Goal: Navigation & Orientation: Find specific page/section

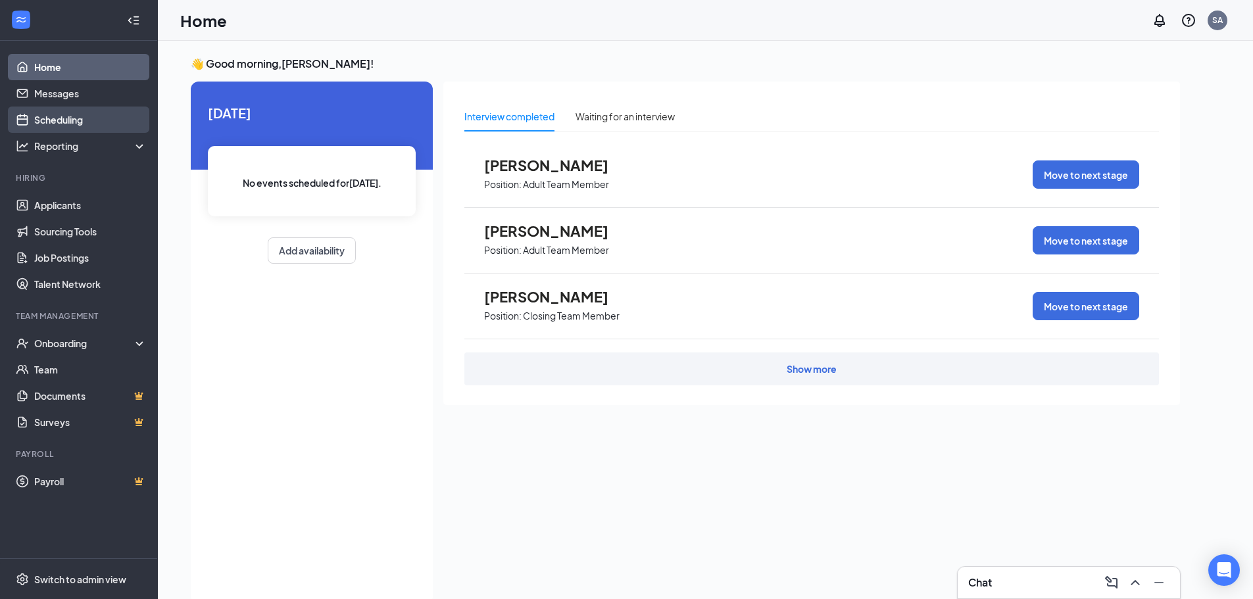
click at [80, 110] on link "Scheduling" at bounding box center [90, 120] width 113 height 26
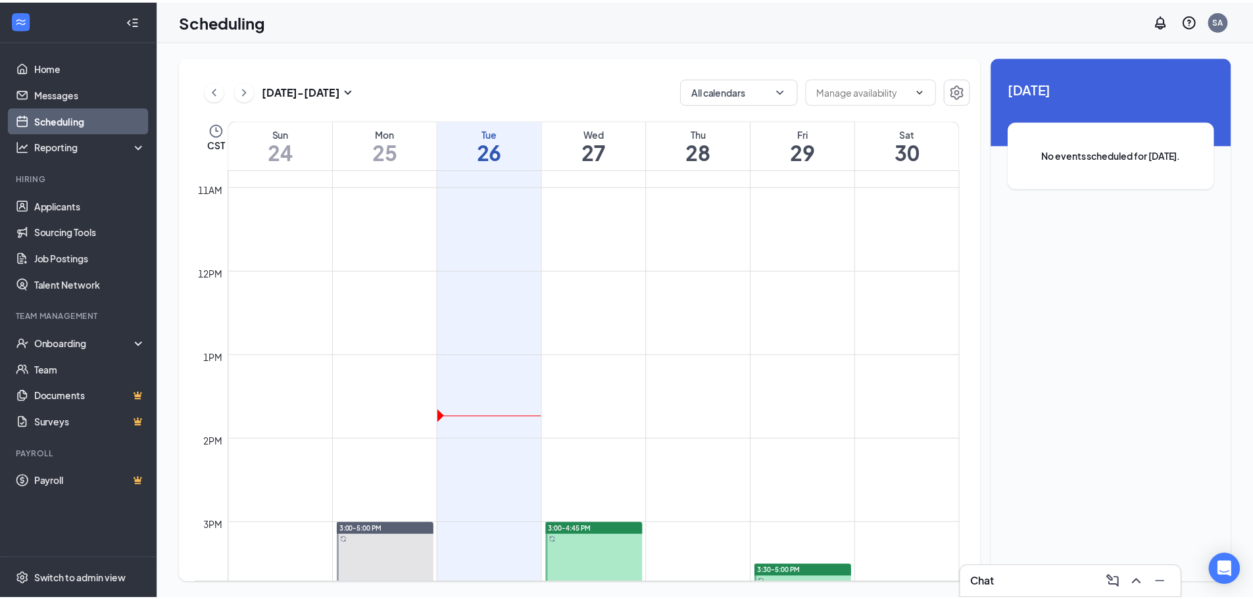
scroll to position [1173, 0]
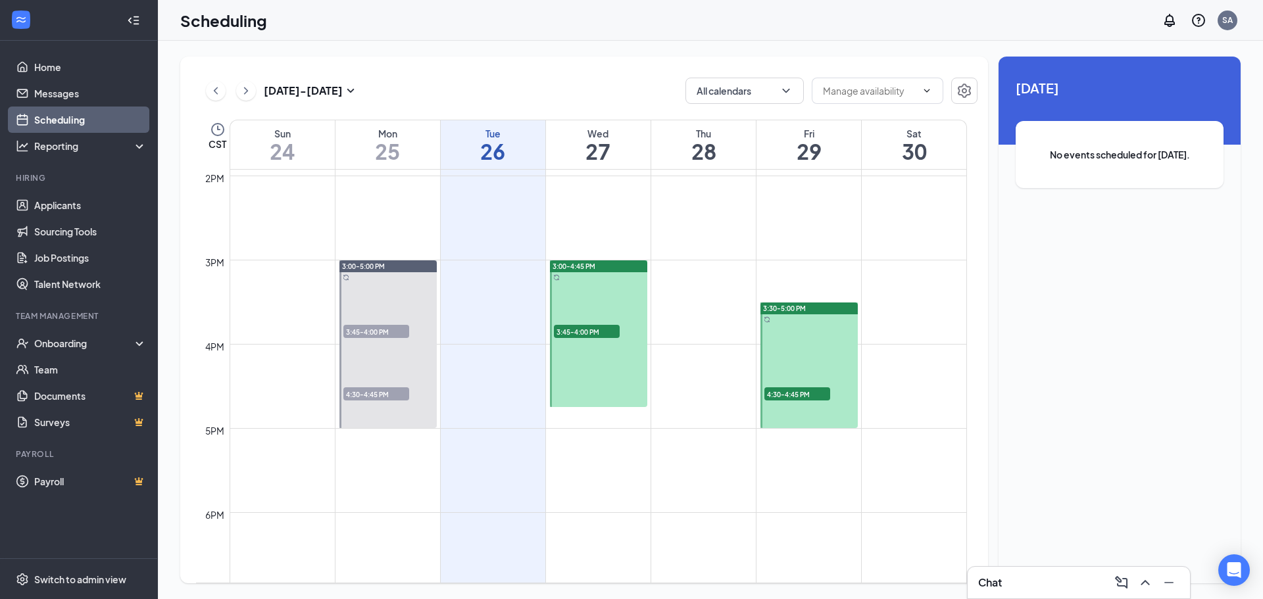
click at [581, 334] on span "3:45-4:00 PM" at bounding box center [587, 331] width 66 height 13
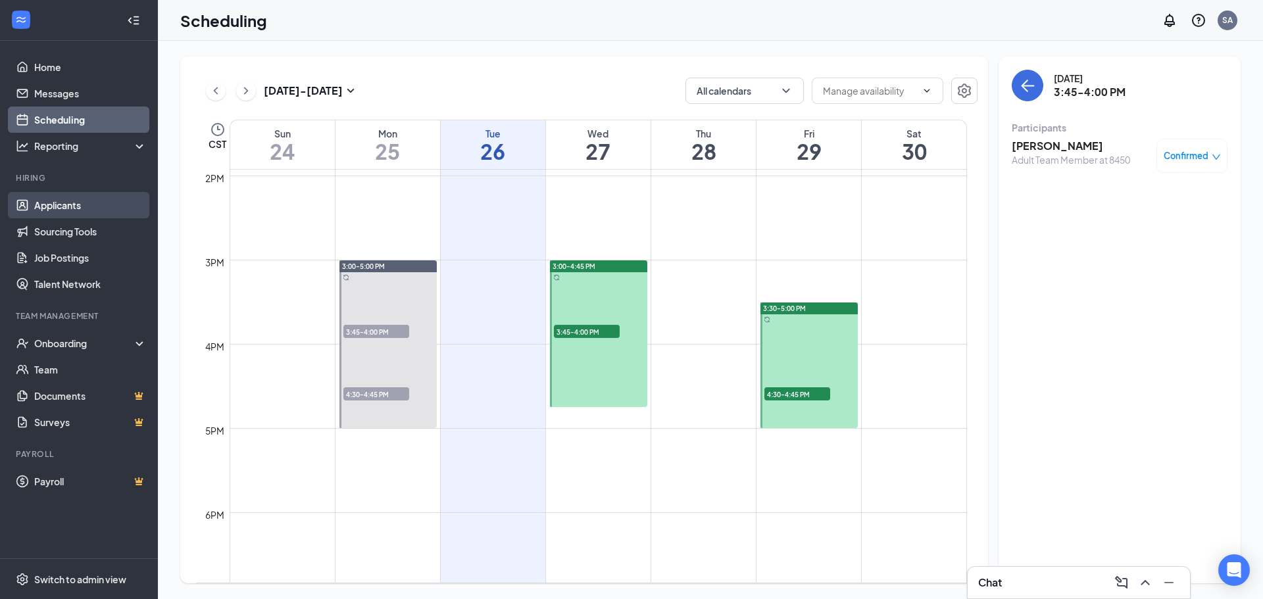
click at [76, 211] on link "Applicants" at bounding box center [90, 205] width 113 height 26
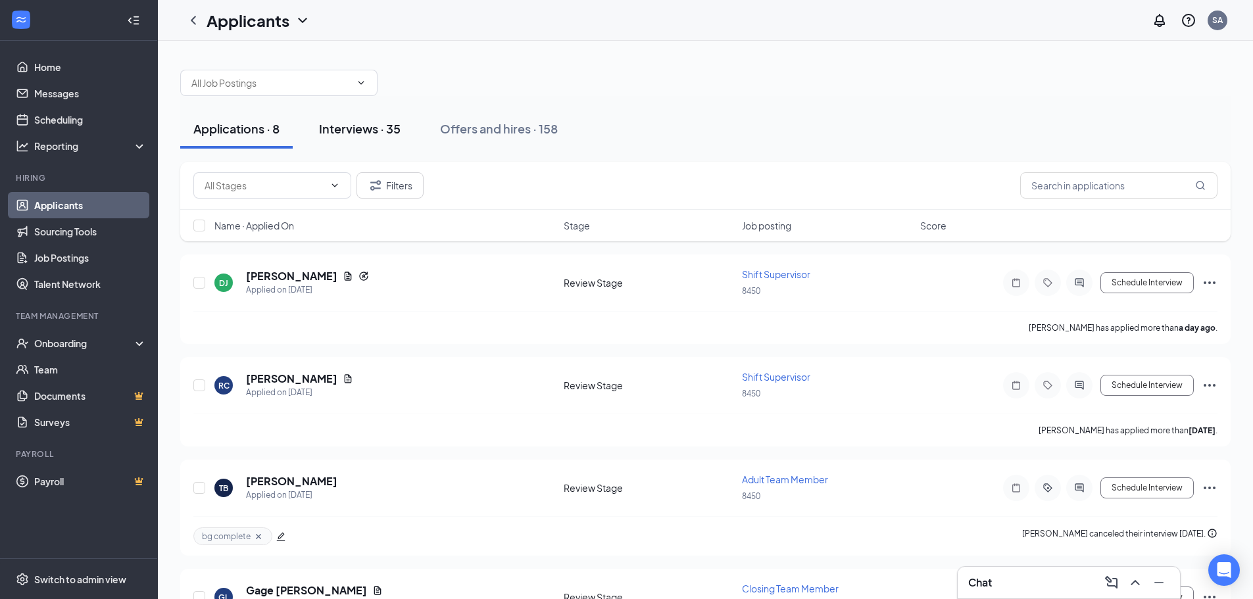
click at [373, 132] on div "Interviews · 35" at bounding box center [360, 128] width 82 height 16
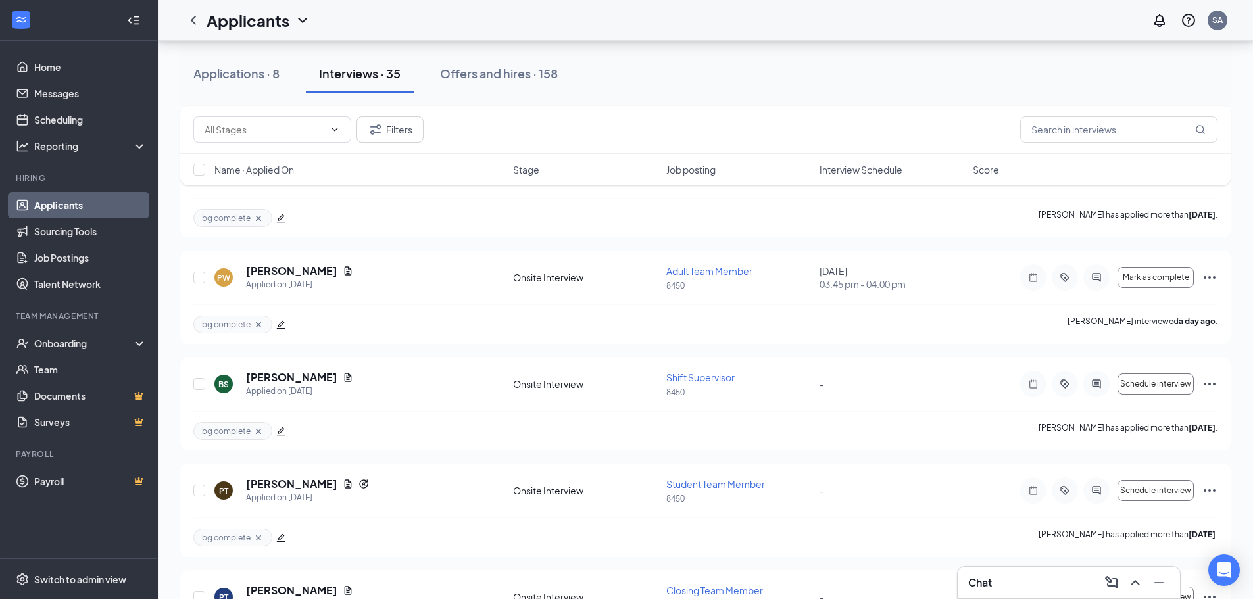
scroll to position [790, 0]
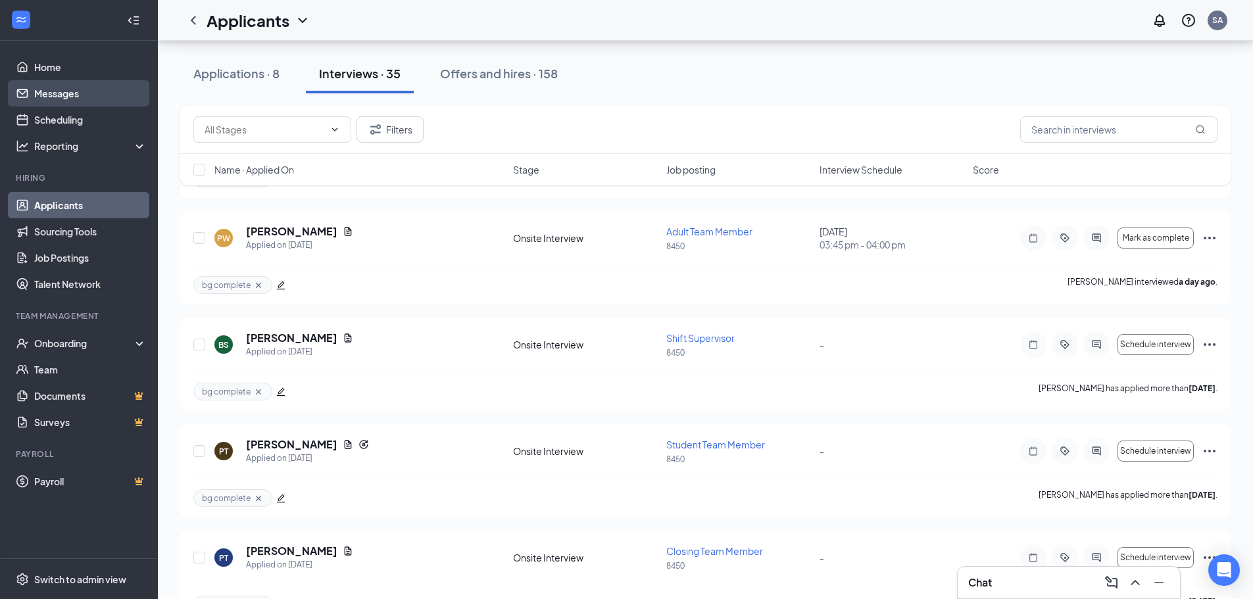
click at [83, 93] on link "Messages" at bounding box center [90, 93] width 113 height 26
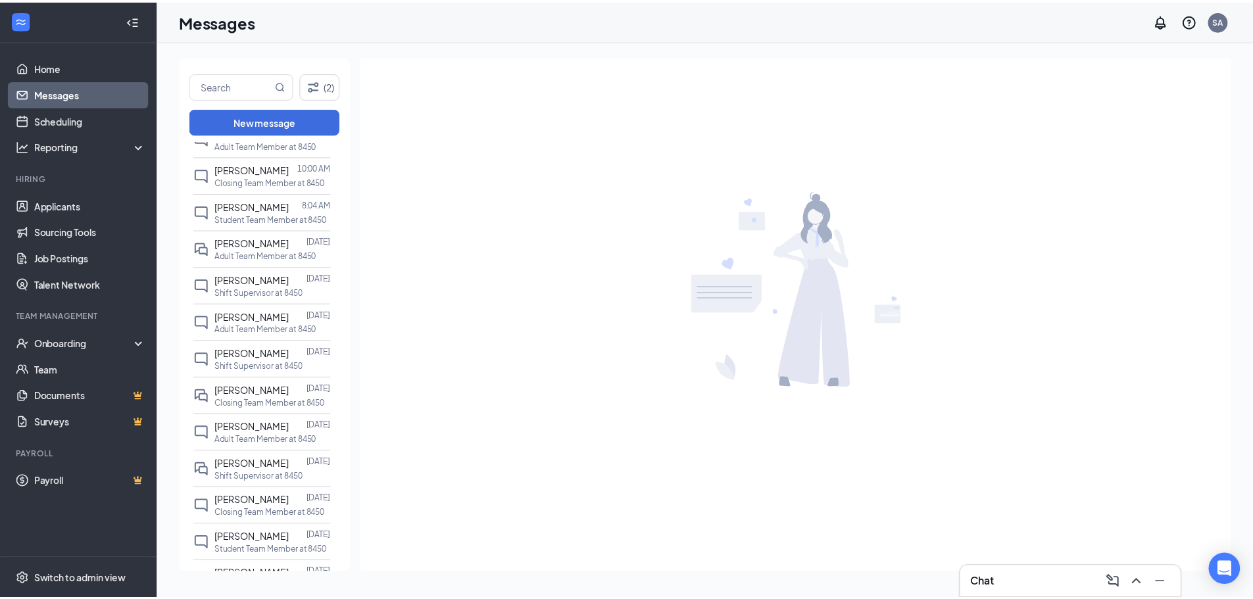
scroll to position [66, 0]
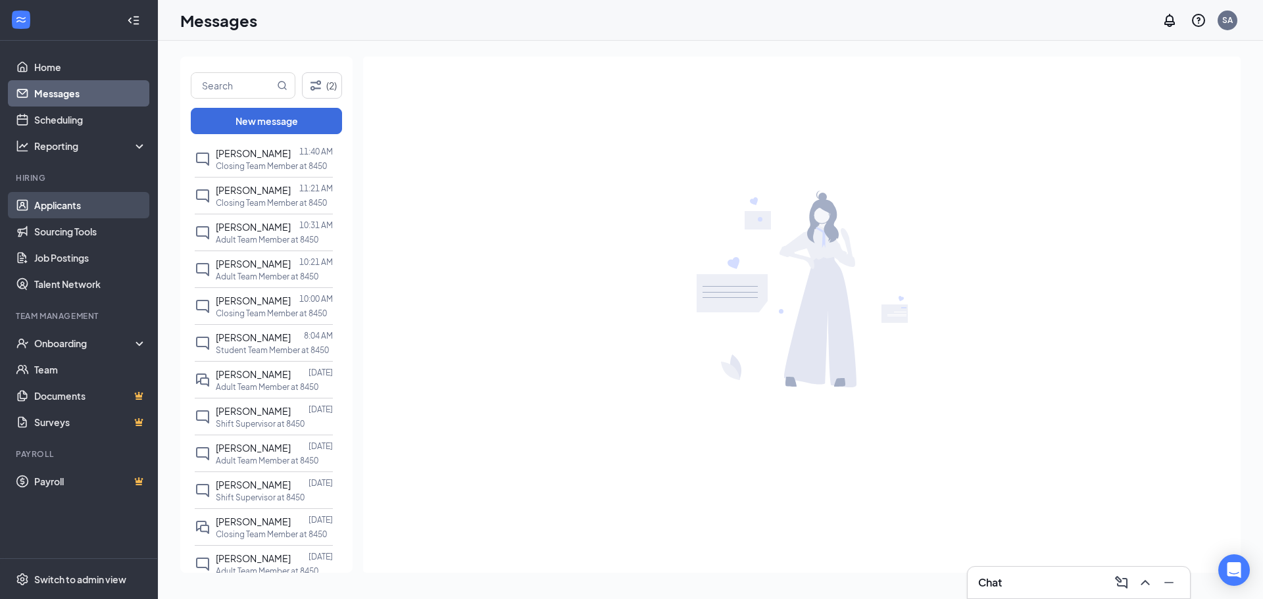
click at [62, 202] on link "Applicants" at bounding box center [90, 205] width 113 height 26
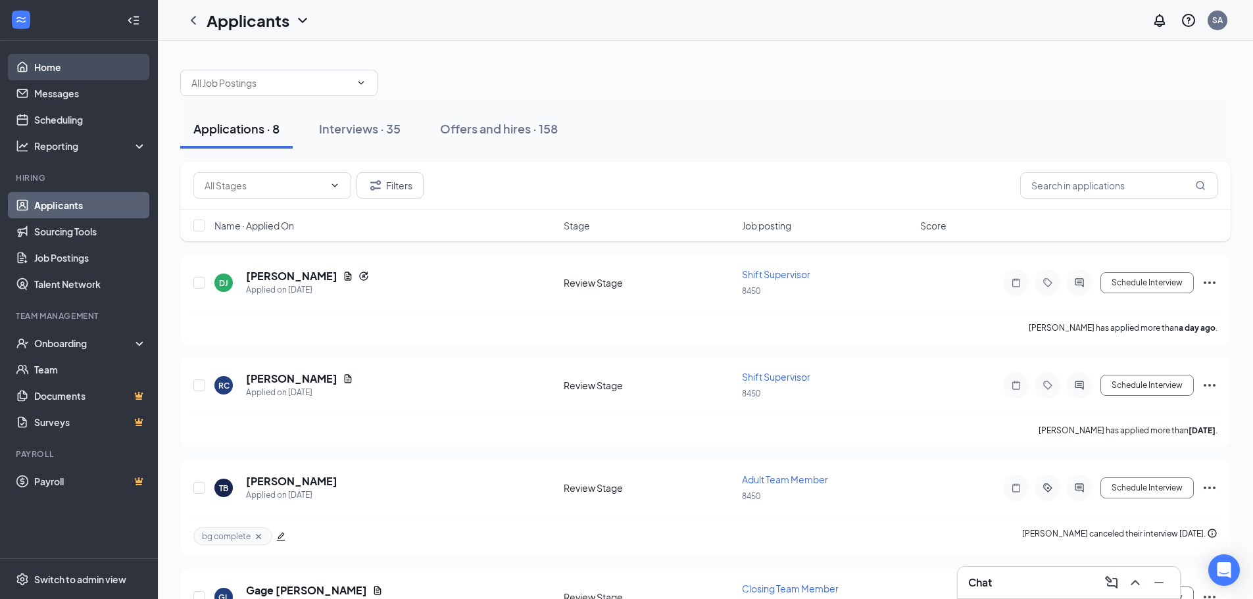
click at [64, 69] on link "Home" at bounding box center [90, 67] width 113 height 26
